Goal: Download file/media

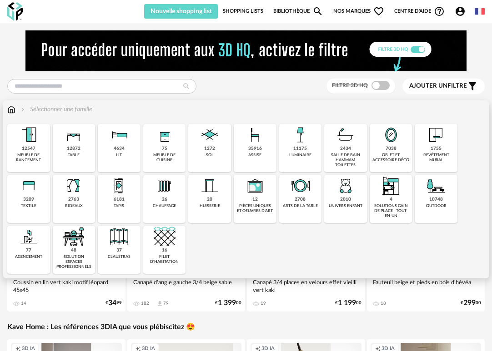
click at [217, 135] on img at bounding box center [210, 135] width 22 height 22
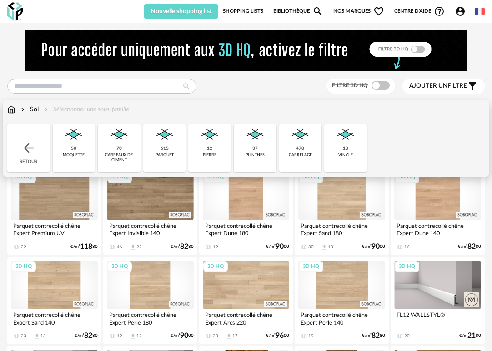
click at [124, 142] on img at bounding box center [119, 135] width 22 height 22
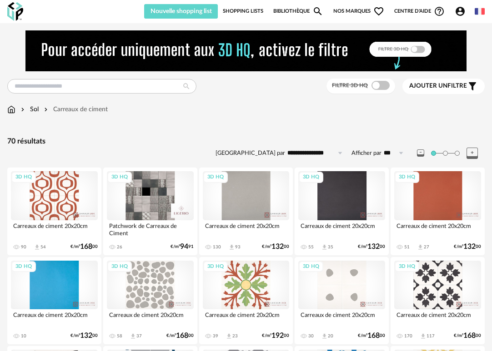
click at [431, 185] on div "3D HQ" at bounding box center [437, 195] width 87 height 49
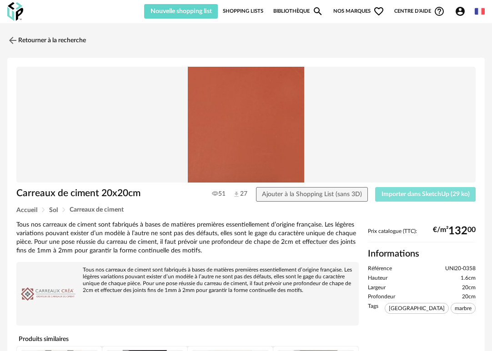
click at [419, 193] on span "Importer dans SketchUp (29 ko)" at bounding box center [425, 194] width 88 height 6
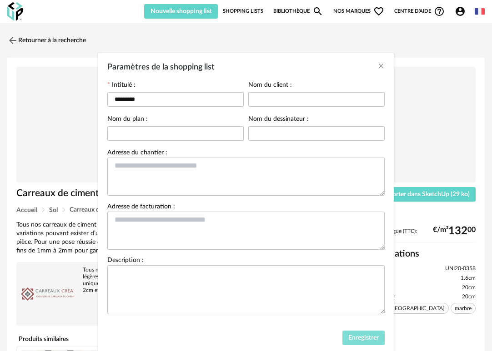
click at [363, 339] on span "Enregistrer" at bounding box center [363, 338] width 30 height 6
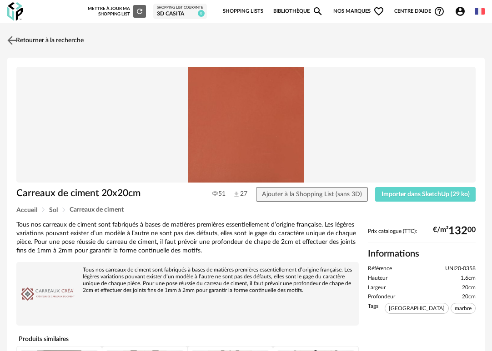
click at [8, 39] on img at bounding box center [11, 40] width 13 height 13
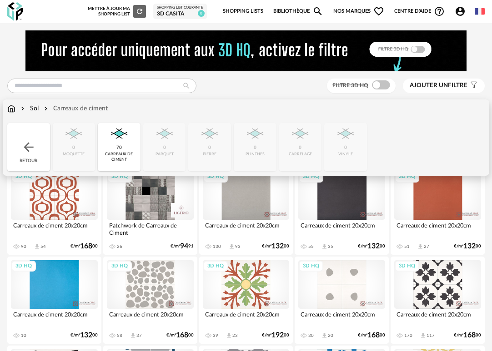
click at [115, 146] on div "70 carreaux de ciment" at bounding box center [119, 147] width 43 height 48
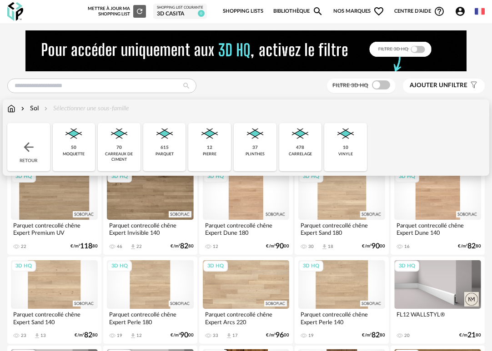
click at [307, 146] on div "478 carrelage" at bounding box center [300, 147] width 43 height 48
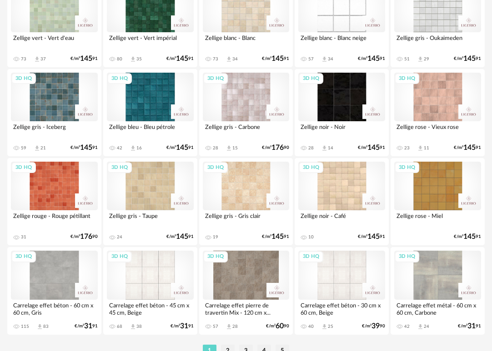
scroll to position [1658, 0]
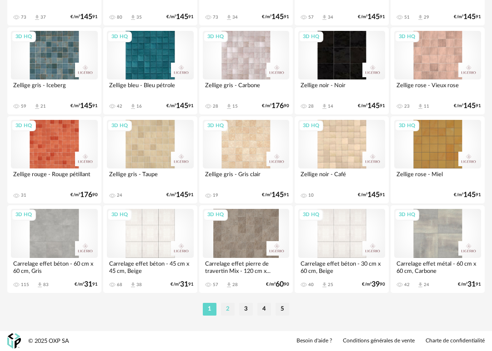
click at [224, 309] on li "2" at bounding box center [228, 309] width 14 height 13
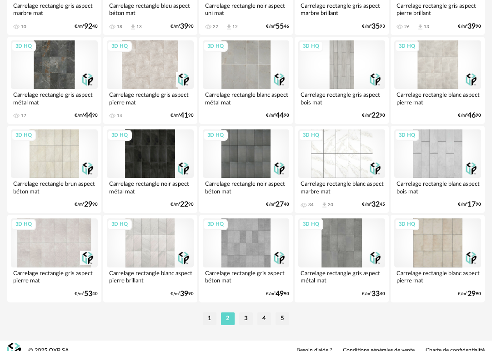
scroll to position [1658, 0]
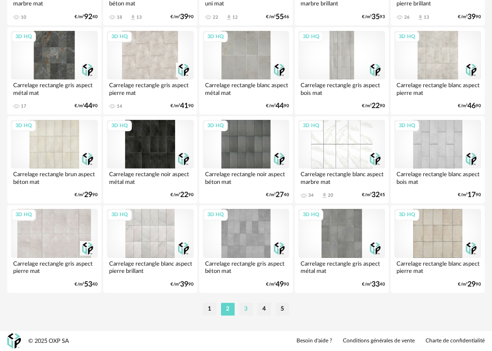
click at [245, 307] on li "3" at bounding box center [246, 309] width 14 height 13
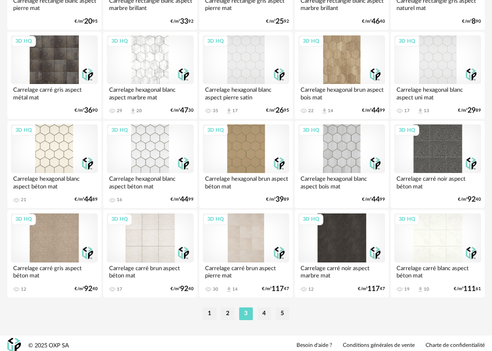
scroll to position [1658, 0]
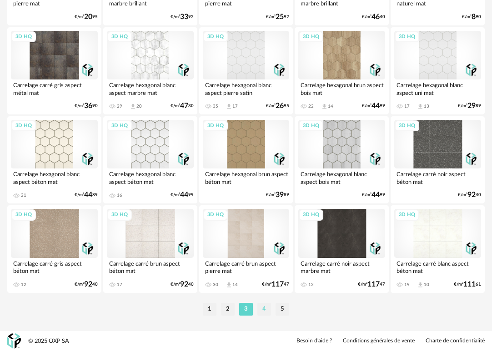
click at [262, 309] on li "4" at bounding box center [264, 309] width 14 height 13
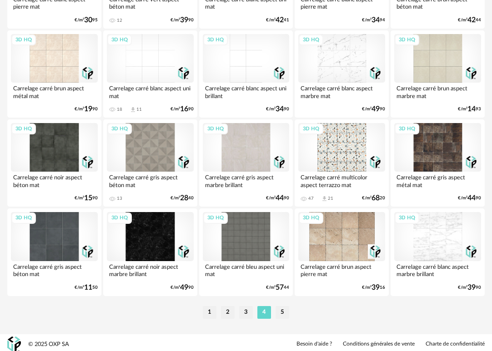
scroll to position [1658, 0]
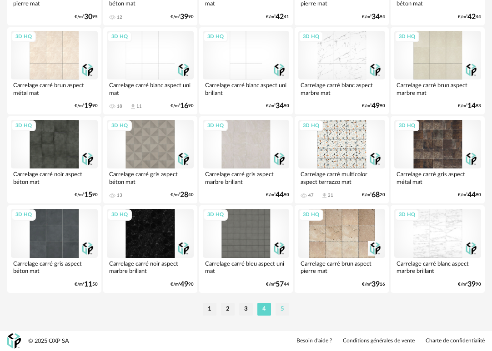
click at [280, 308] on li "5" at bounding box center [282, 309] width 14 height 13
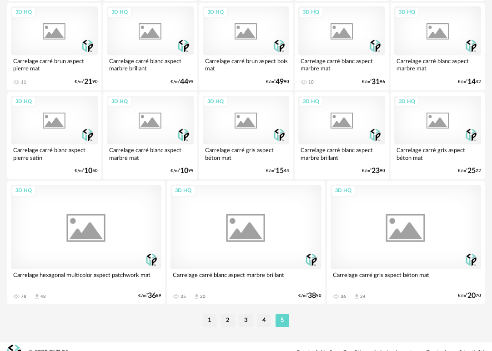
scroll to position [1337, 0]
